Goal: Ask a question

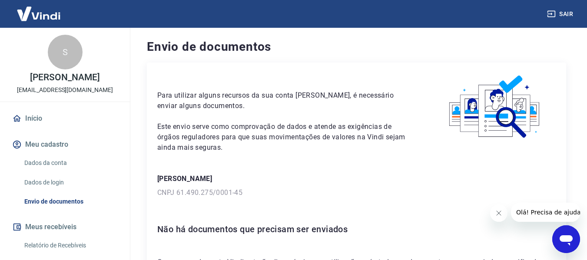
click at [566, 234] on icon "Abrir janela de mensagens" at bounding box center [567, 240] width 16 height 16
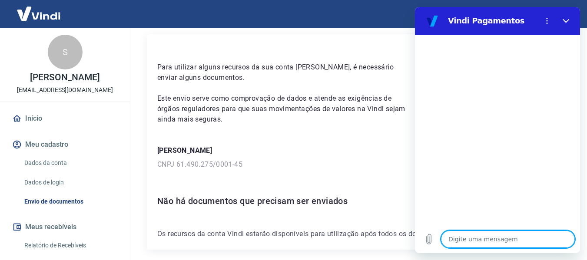
scroll to position [66, 0]
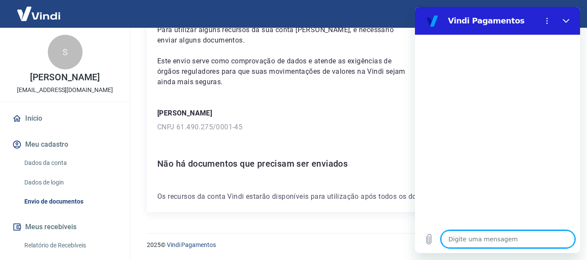
type textarea "d"
type textarea "x"
type textarea "do"
type textarea "x"
type textarea "doc"
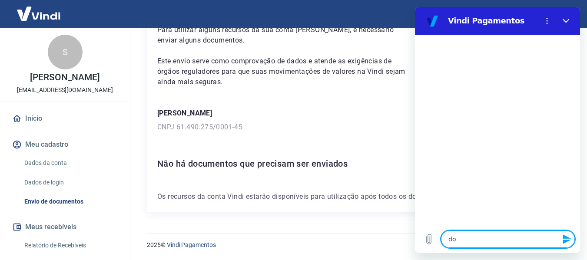
type textarea "x"
type textarea "docu"
type textarea "x"
type textarea "docum"
type textarea "x"
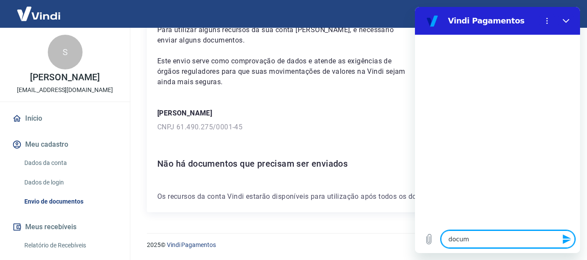
type textarea "docume"
type textarea "x"
type textarea "documen"
type textarea "x"
type textarea "document"
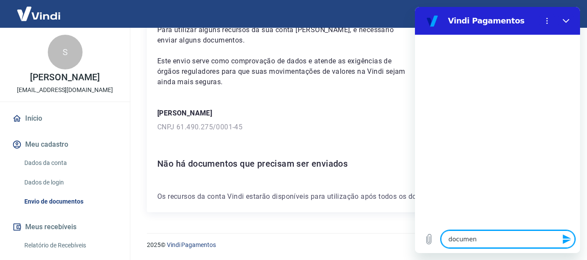
type textarea "x"
type textarea "documento"
type textarea "x"
type textarea "documentos"
type textarea "x"
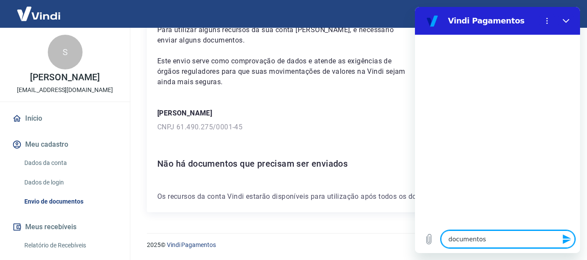
type textarea "documentos"
type textarea "x"
type textarea "documentos a"
type textarea "x"
type textarea "documentos a"
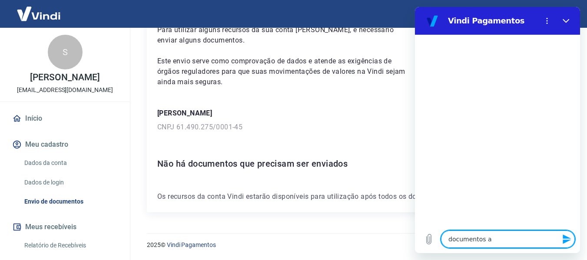
type textarea "x"
type textarea "documentos a s"
type textarea "x"
type textarea "documentos a se"
type textarea "x"
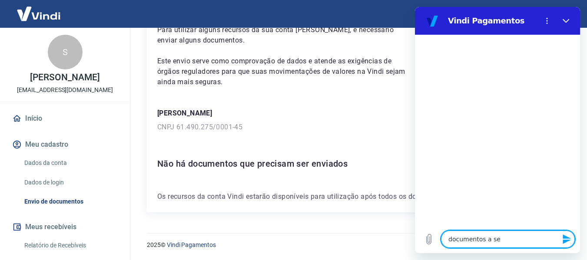
type textarea "documentos a ser"
type textarea "x"
type textarea "documentos a ser"
type textarea "x"
type textarea "documentos a ser e"
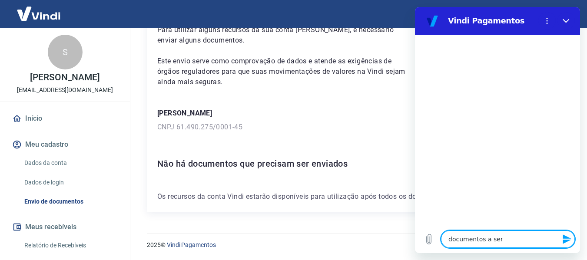
type textarea "x"
type textarea "documentos a ser en"
type textarea "x"
type textarea "documentos a ser env"
type textarea "x"
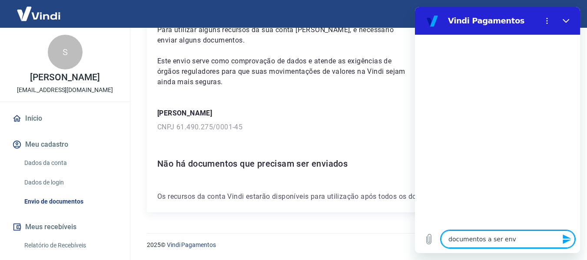
type textarea "documentos a ser envi"
type textarea "x"
type textarea "documentos a ser envia"
type textarea "x"
type textarea "documentos a ser enviad"
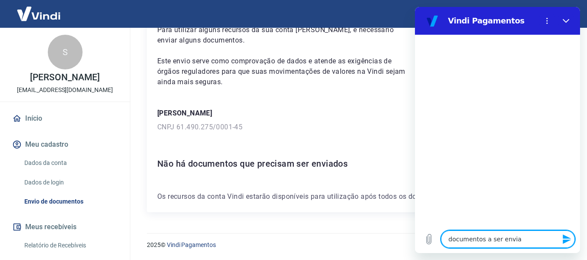
type textarea "x"
type textarea "documentos a ser enviado"
type textarea "x"
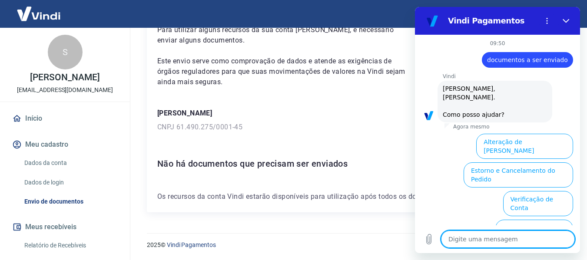
scroll to position [78, 0]
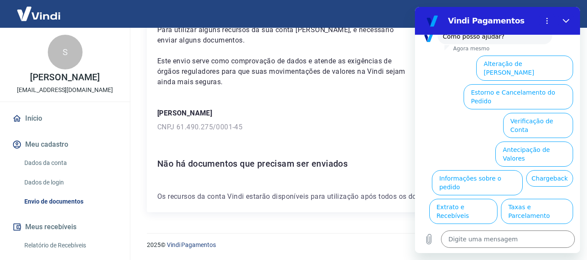
click at [546, 113] on button "Verificação de Conta" at bounding box center [538, 125] width 70 height 25
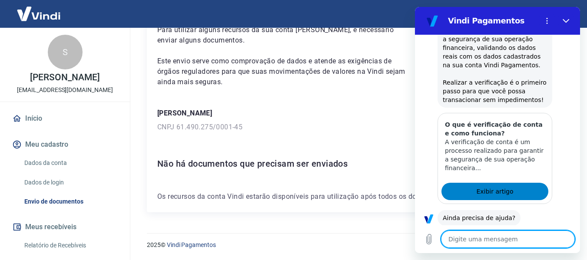
scroll to position [164, 0]
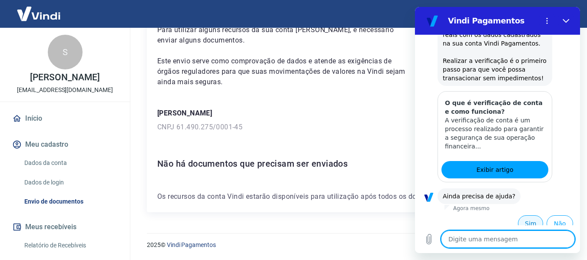
click at [527, 220] on button "Sim" at bounding box center [530, 224] width 25 height 17
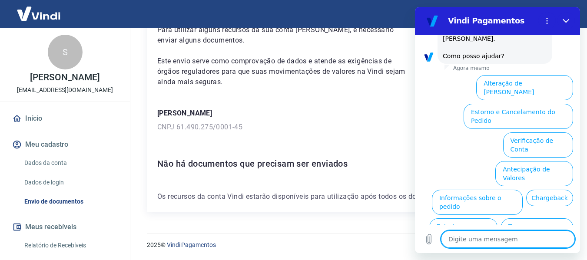
scroll to position [391, 0]
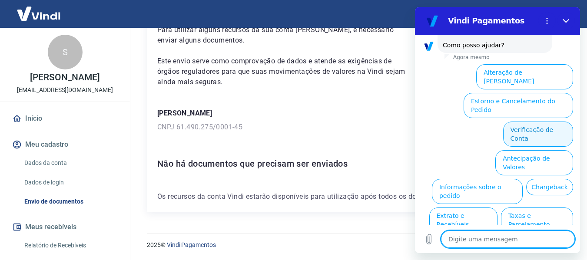
click at [546, 122] on button "Verificação de Conta" at bounding box center [538, 134] width 70 height 25
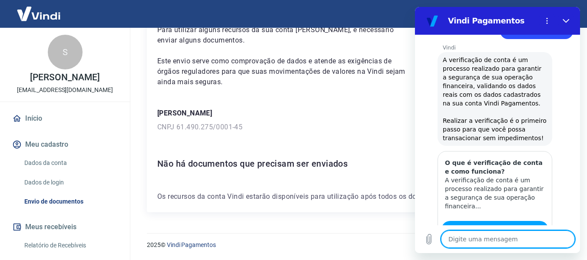
type textarea "x"
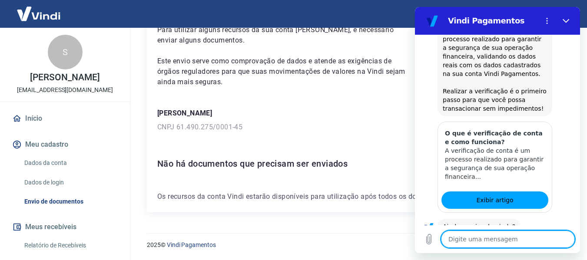
scroll to position [477, 0]
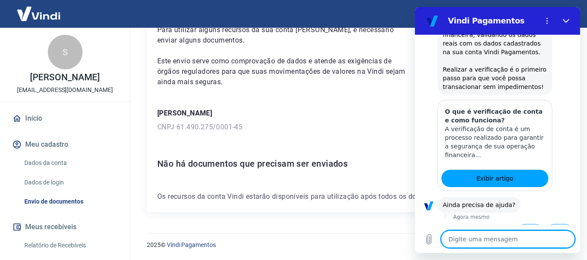
click at [500, 236] on textarea at bounding box center [508, 239] width 134 height 17
type textarea "f"
type textarea "x"
type textarea "fa"
type textarea "x"
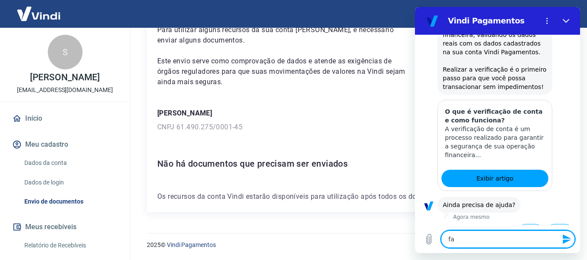
type textarea "fal"
type textarea "x"
type textarea "falr"
type textarea "x"
type textarea "falra"
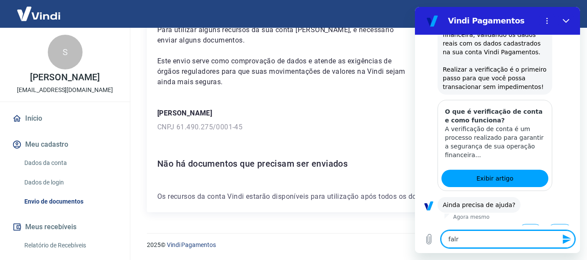
type textarea "x"
type textarea "falr"
type textarea "x"
type textarea "fal"
type textarea "x"
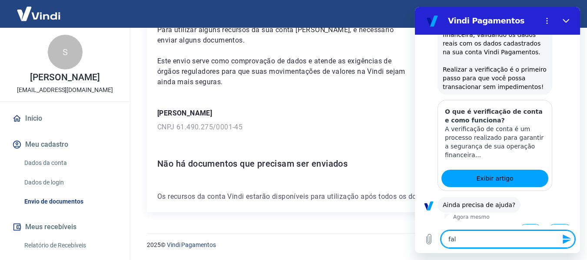
type textarea "fala"
type textarea "x"
type textarea "falar"
type textarea "x"
type textarea "falar"
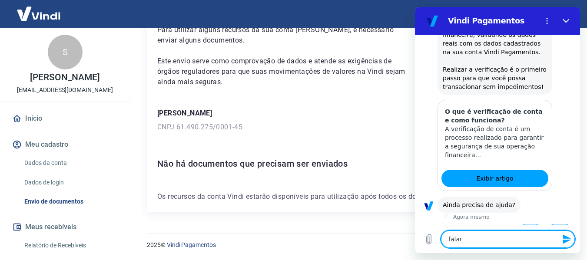
type textarea "x"
type textarea "falar c"
type textarea "x"
type textarea "falar co"
type textarea "x"
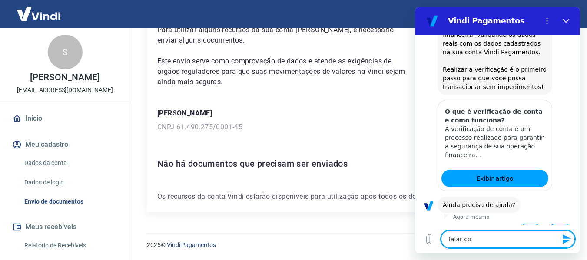
type textarea "falar com"
type textarea "x"
type textarea "falar com"
type textarea "x"
type textarea "falar com a"
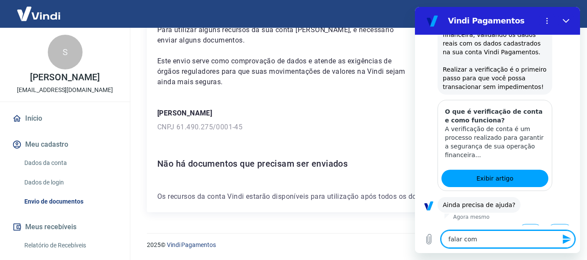
type textarea "x"
type textarea "falar com at"
type textarea "x"
type textarea "falar com ate"
type textarea "x"
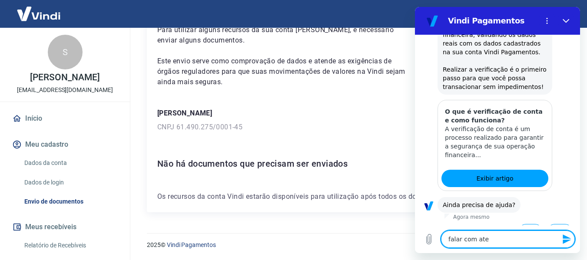
type textarea "falar com aten"
type textarea "x"
type textarea "falar com atend"
type textarea "x"
type textarea "falar com atendi"
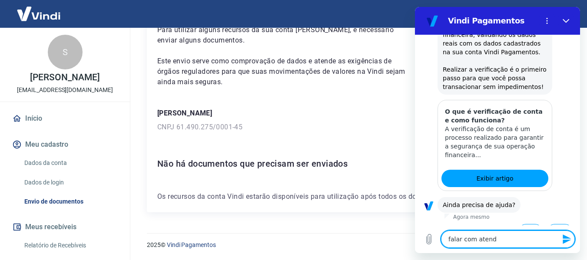
type textarea "x"
type textarea "falar com atendim"
type textarea "x"
type textarea "falar com atendime"
type textarea "x"
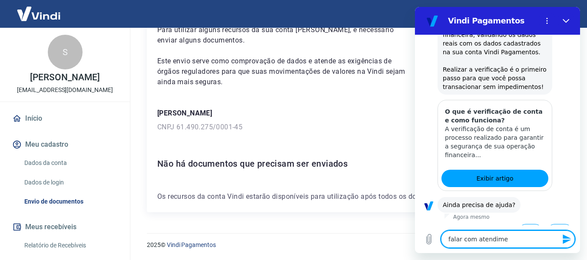
type textarea "falar com atendimen"
type textarea "x"
type textarea "falar com atendiment"
type textarea "x"
type textarea "falar com atendimento"
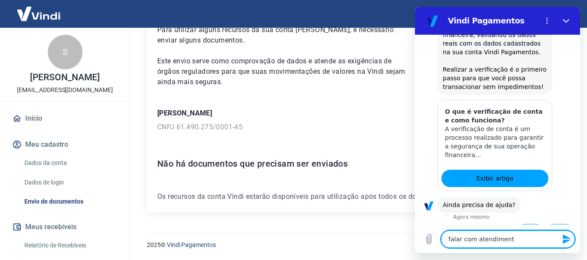
type textarea "x"
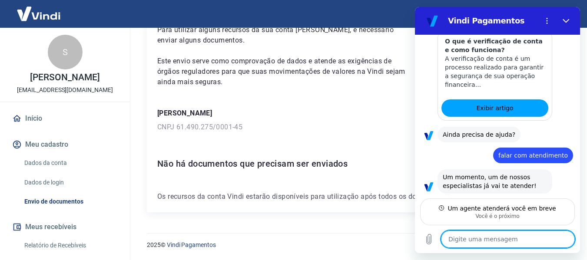
scroll to position [539, 0]
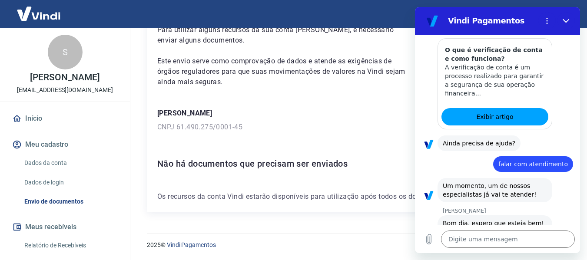
type textarea "x"
